Goal: Task Accomplishment & Management: Manage account settings

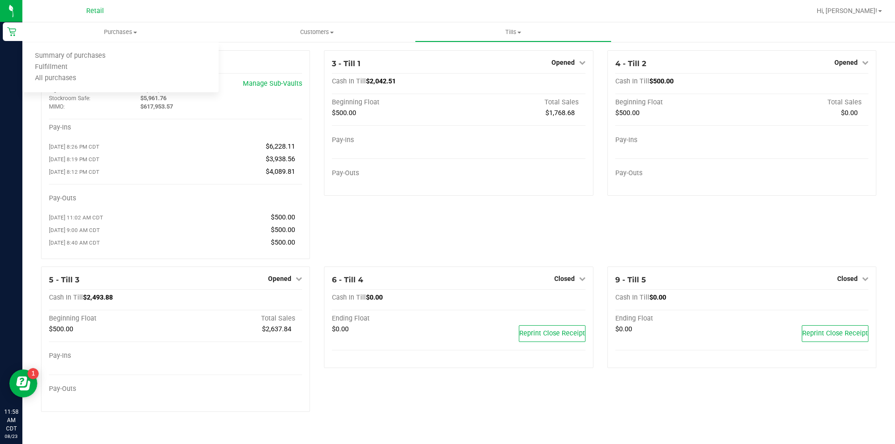
click at [99, 60] on span "Summary of purchases" at bounding box center [70, 56] width 96 height 8
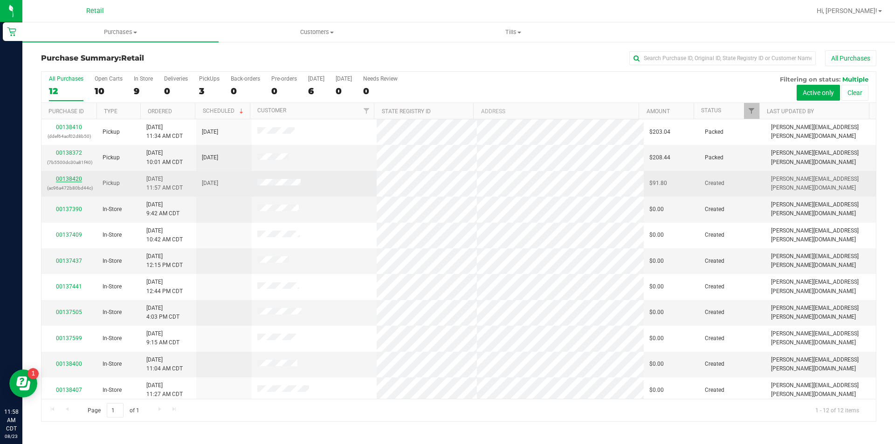
click at [66, 177] on link "00138420" at bounding box center [69, 179] width 26 height 7
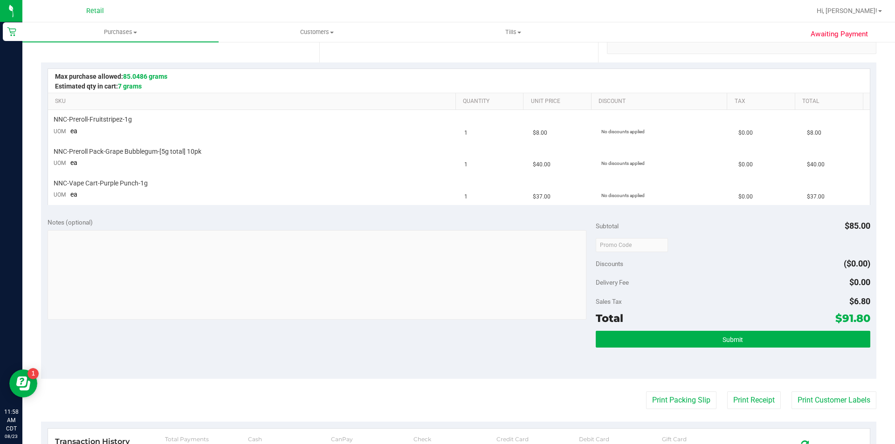
scroll to position [185, 0]
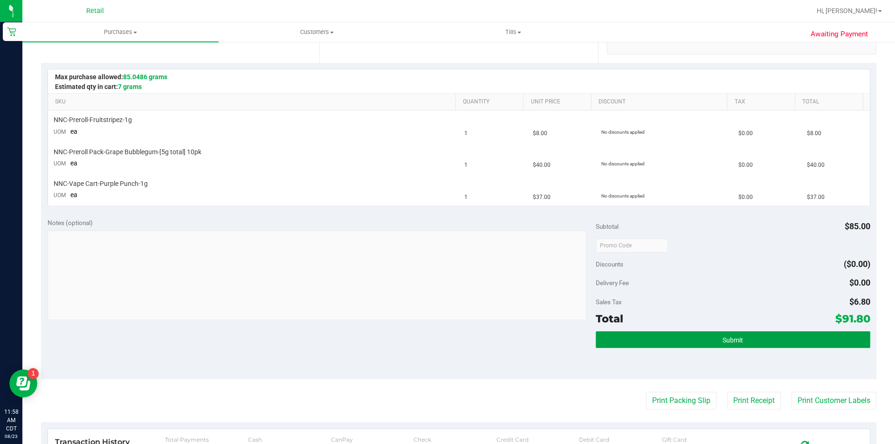
click at [693, 336] on button "Submit" at bounding box center [733, 339] width 274 height 17
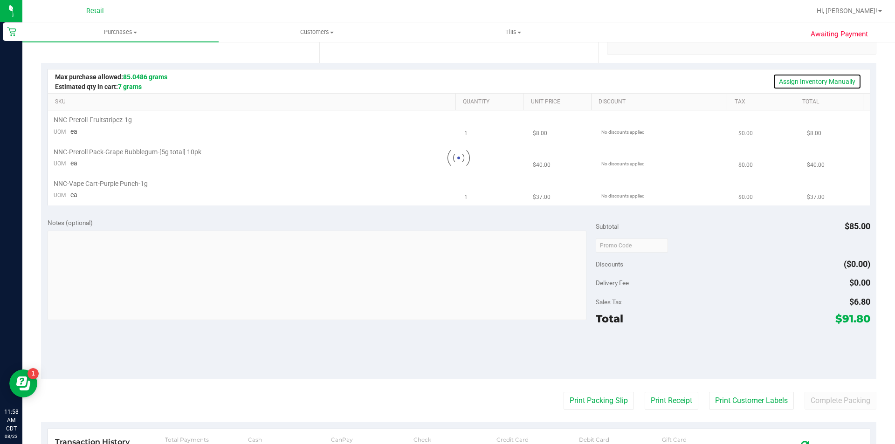
click at [803, 80] on link "Assign Inventory Manually" at bounding box center [817, 82] width 89 height 16
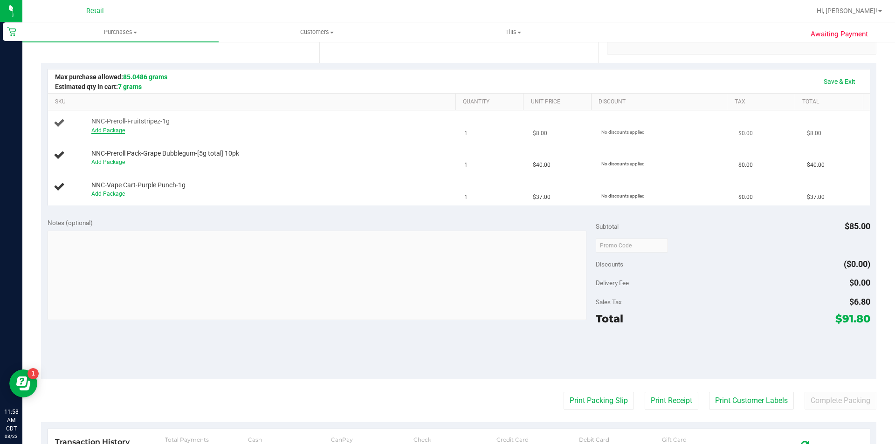
click at [115, 130] on link "Add Package" at bounding box center [108, 130] width 34 height 7
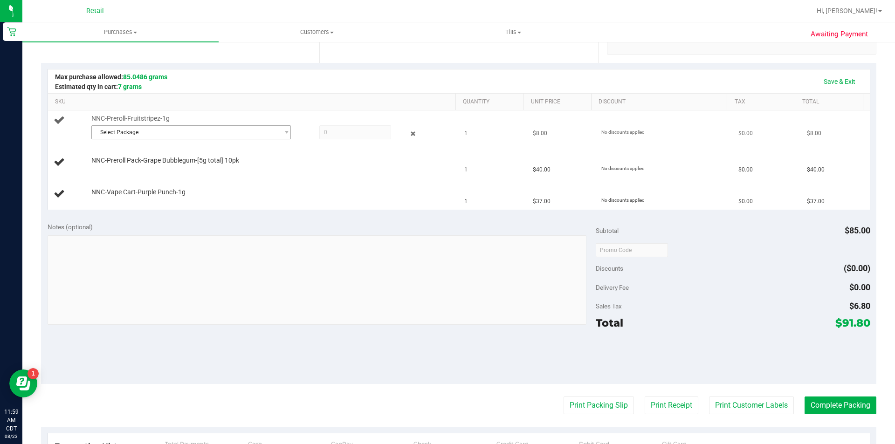
click at [168, 127] on span "Select Package" at bounding box center [185, 132] width 187 height 13
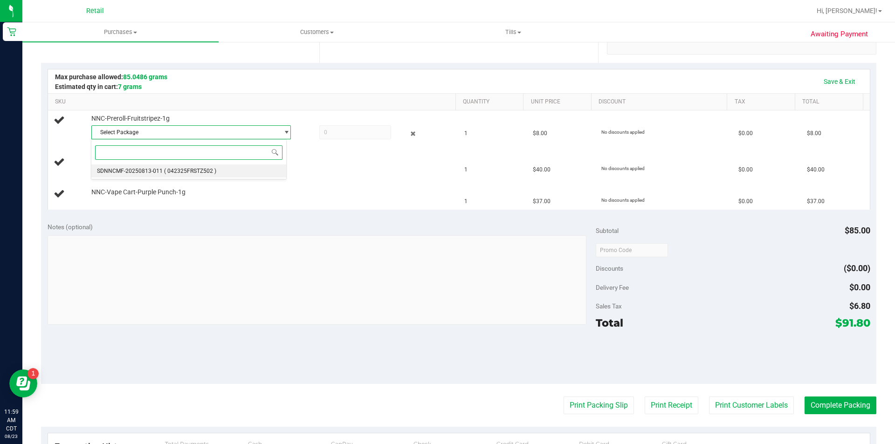
click at [164, 169] on span "( 042325FRSTZ502 )" at bounding box center [190, 171] width 52 height 7
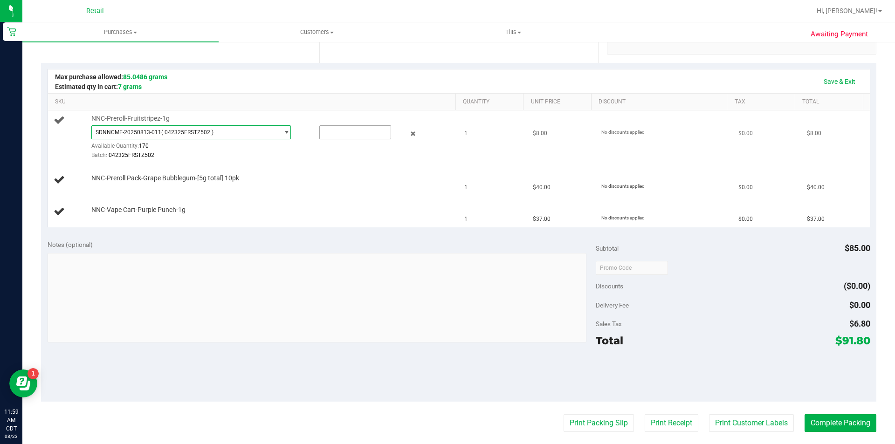
click at [325, 133] on input "text" at bounding box center [355, 132] width 71 height 13
type input "1"
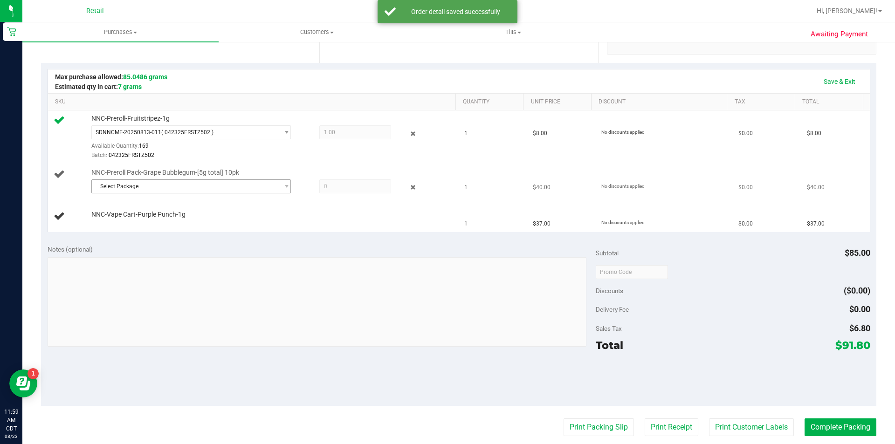
click at [181, 191] on span "Select Package" at bounding box center [185, 186] width 187 height 13
click at [182, 224] on span "( 040225GRPBUBZ202 )" at bounding box center [194, 224] width 60 height 7
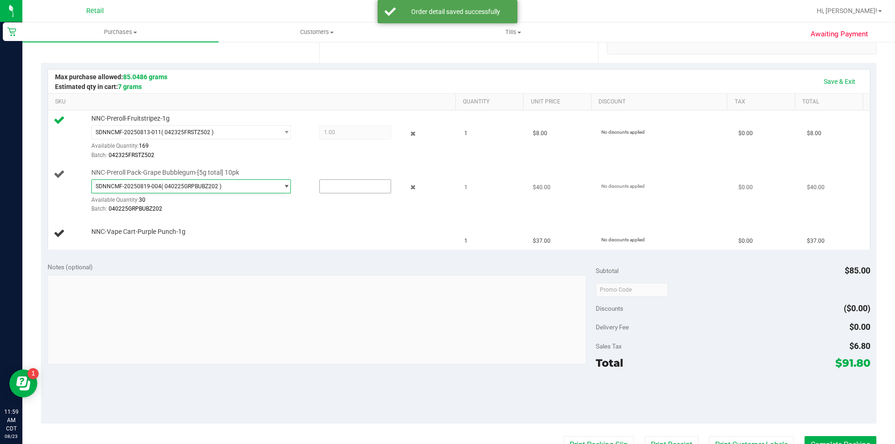
click at [320, 185] on input "text" at bounding box center [355, 186] width 71 height 13
type input "1"
click at [107, 239] on link "Add Package" at bounding box center [108, 238] width 34 height 7
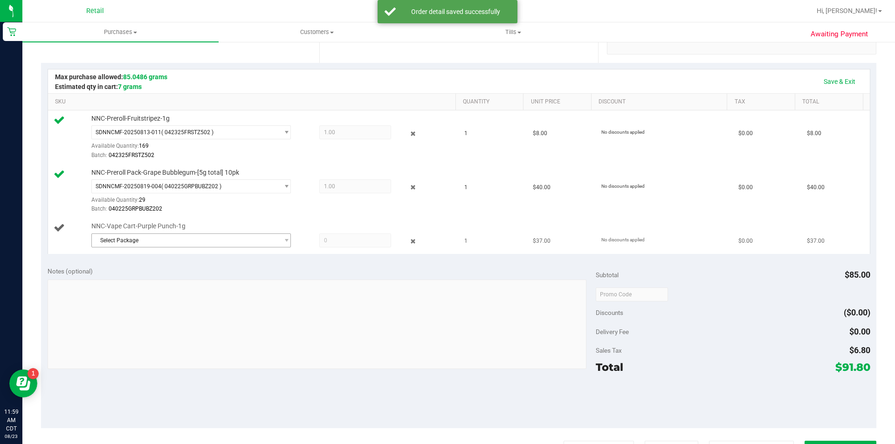
click at [154, 242] on span "Select Package" at bounding box center [185, 240] width 187 height 13
click at [168, 279] on span "( IDist-080525-BLK-PP )" at bounding box center [193, 278] width 59 height 7
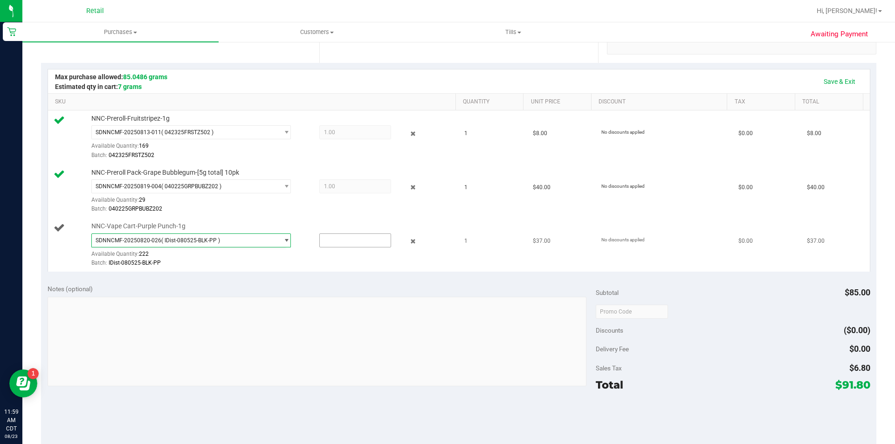
click at [348, 237] on input "text" at bounding box center [355, 240] width 71 height 13
type input "1"
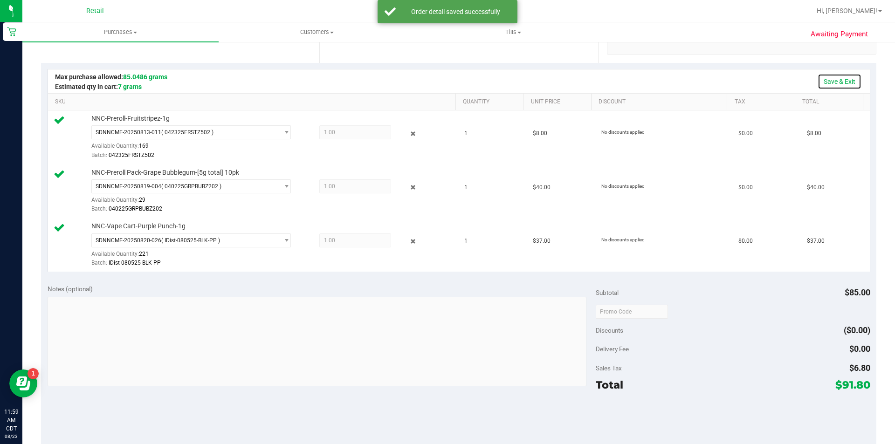
click at [837, 74] on link "Save & Exit" at bounding box center [839, 82] width 44 height 16
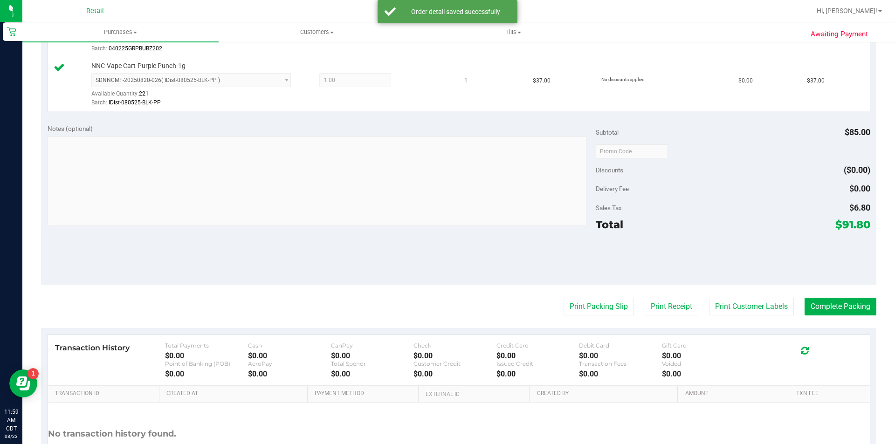
scroll to position [347, 0]
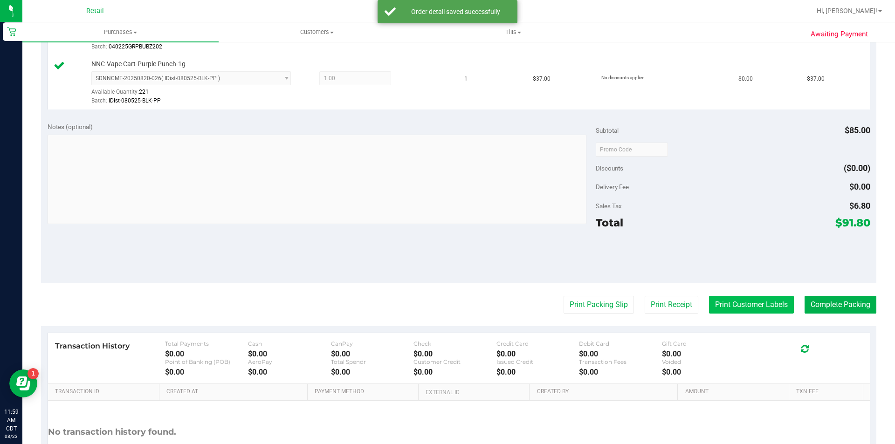
click at [741, 310] on button "Print Customer Labels" at bounding box center [751, 305] width 85 height 18
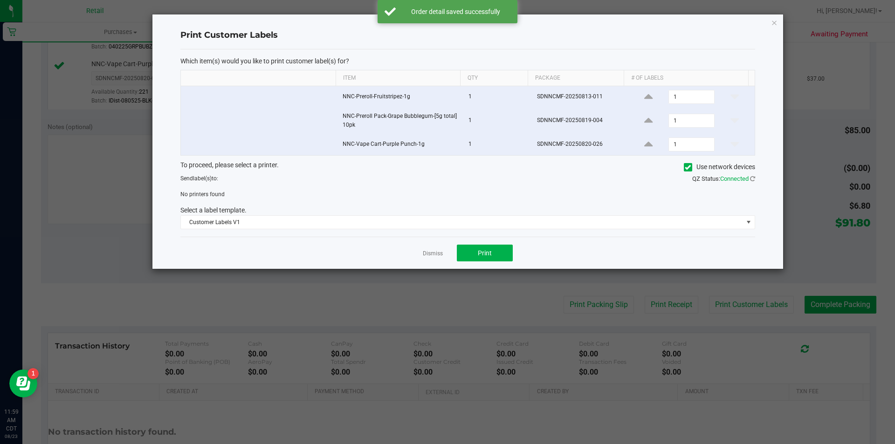
click at [685, 167] on icon at bounding box center [688, 167] width 6 height 0
click at [0, 0] on input "Use network devices" at bounding box center [0, 0] width 0 height 0
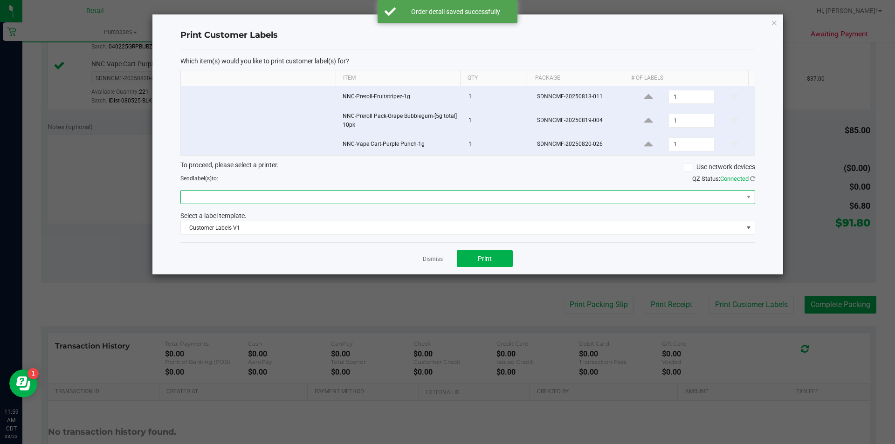
click at [621, 201] on span at bounding box center [462, 197] width 562 height 13
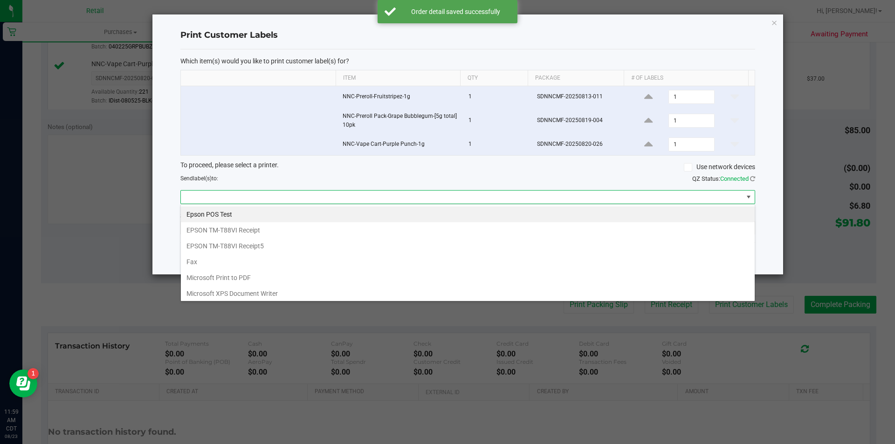
scroll to position [34, 0]
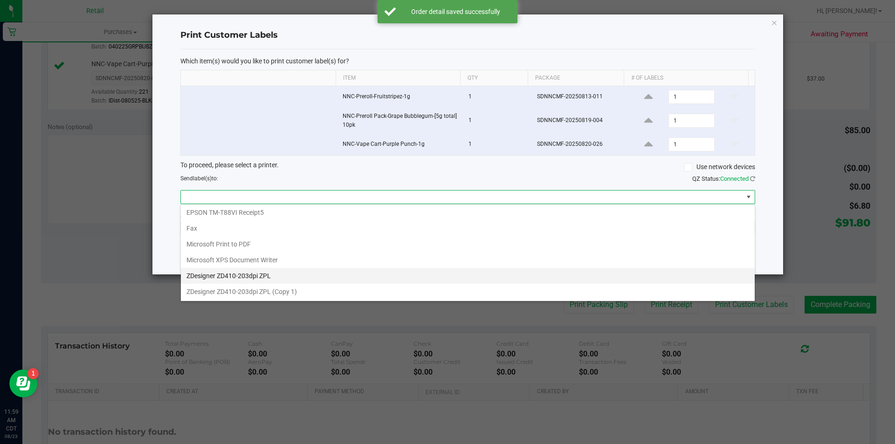
click at [311, 274] on ZPL "ZDesigner ZD410-203dpi ZPL" at bounding box center [468, 276] width 574 height 16
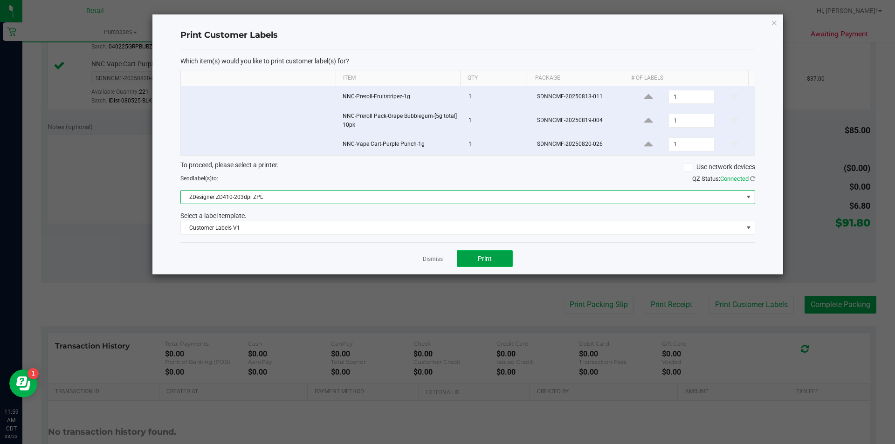
click at [495, 267] on button "Print" at bounding box center [485, 258] width 56 height 17
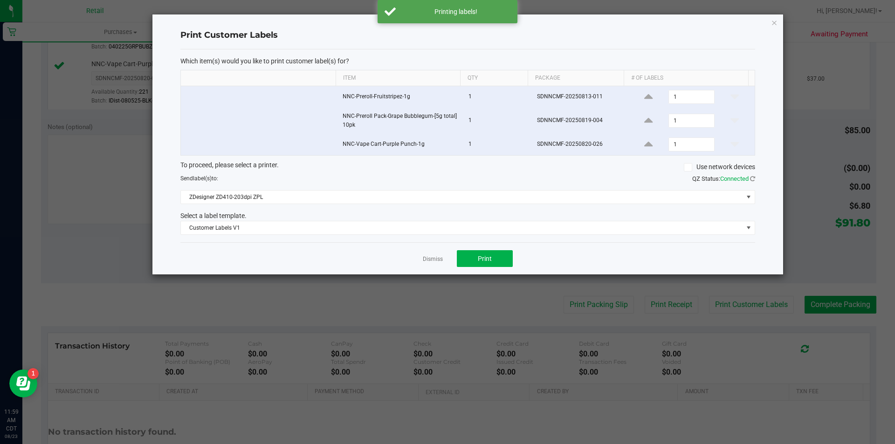
click at [811, 321] on ngb-modal-window "Print Customer Labels Which item(s) would you like to print customer label(s) f…" at bounding box center [451, 222] width 902 height 444
click at [816, 305] on ngb-modal-window "Print Customer Labels Which item(s) would you like to print customer label(s) f…" at bounding box center [451, 222] width 902 height 444
click at [772, 22] on icon "button" at bounding box center [774, 22] width 7 height 11
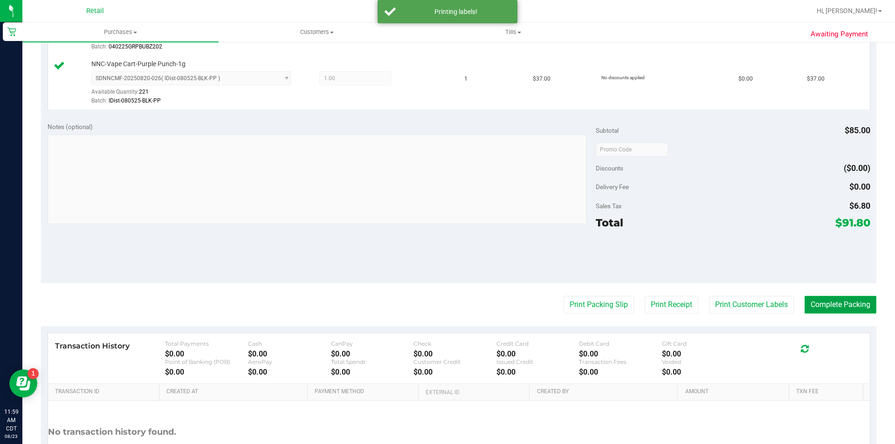
click at [825, 307] on button "Complete Packing" at bounding box center [840, 305] width 72 height 18
